Goal: Transaction & Acquisition: Purchase product/service

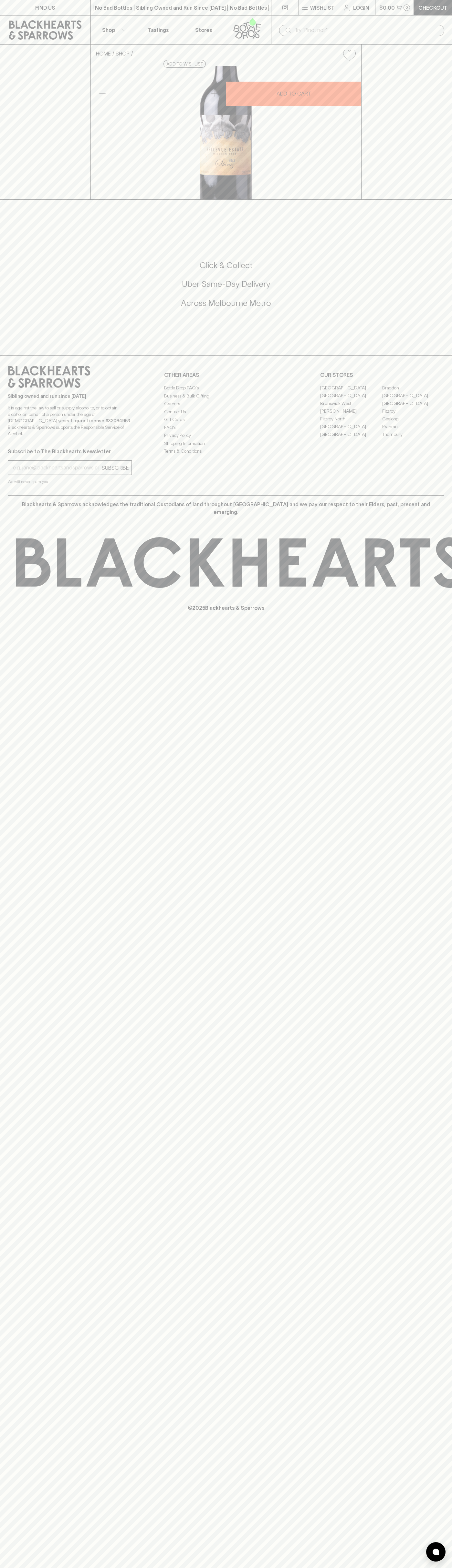
click at [297, 25] on div "​" at bounding box center [361, 30] width 165 height 12
click at [444, 497] on div "FIND US | No Bad Bottles | Sibling Owned and Run Since 2006 | No Bad Bottles | …" at bounding box center [226, 784] width 452 height 1568
click at [68, 1567] on html "FIND US | No Bad Bottles | Sibling Owned and Run Since 2006 | No Bad Bottles | …" at bounding box center [226, 784] width 452 height 1568
click at [13, 97] on div "HOME SHOP Bellevue Estate Shiraz 2023 $28.00 Add to wishlist 10% discount when …" at bounding box center [226, 122] width 452 height 155
